Goal: Navigation & Orientation: Find specific page/section

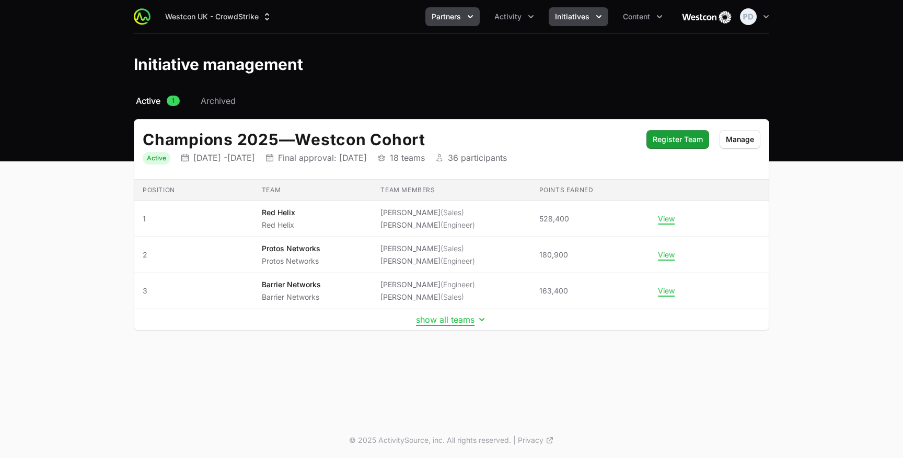
click at [453, 21] on span "Partners" at bounding box center [445, 16] width 29 height 10
drag, startPoint x: 0, startPoint y: 0, endPoint x: 507, endPoint y: 21, distance: 507.6
click at [507, 21] on span "Activity" at bounding box center [507, 16] width 27 height 10
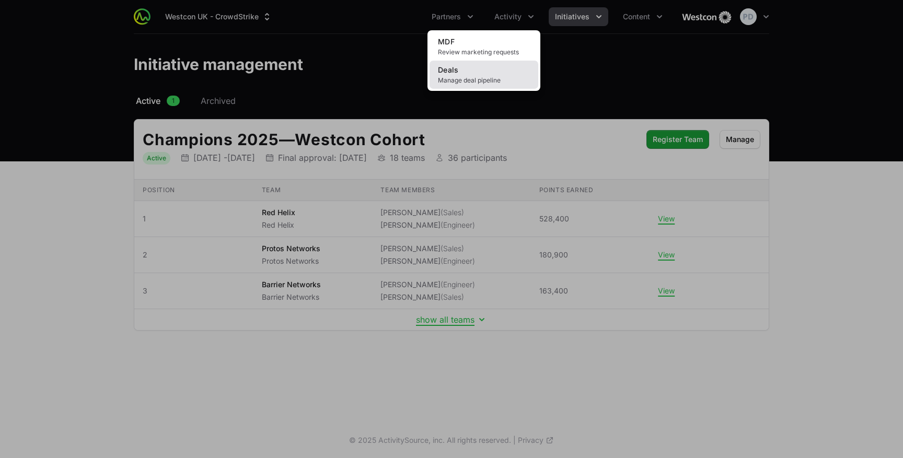
click at [471, 74] on link "Deals Manage deal pipeline" at bounding box center [483, 75] width 109 height 28
